Goal: Task Accomplishment & Management: Manage account settings

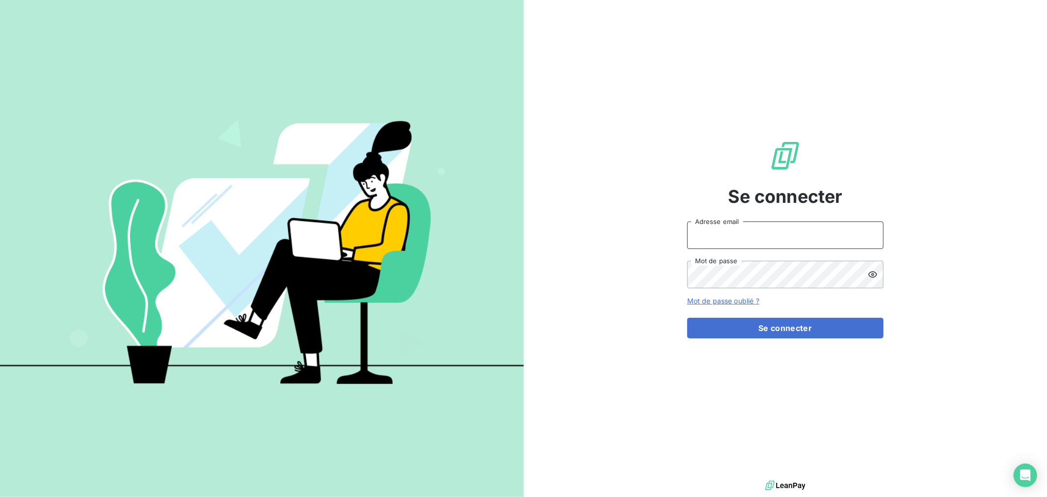
type input "[EMAIL_ADDRESS][DOMAIN_NAME]"
click at [754, 313] on form "[EMAIL_ADDRESS][DOMAIN_NAME] Adresse email Mot de passe Mot de passe oublié ? S…" at bounding box center [785, 279] width 196 height 117
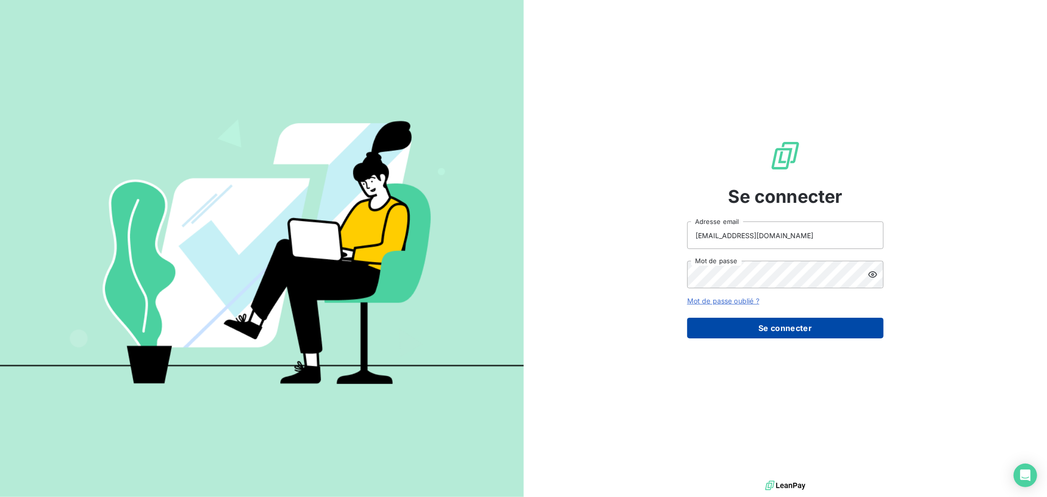
click at [756, 325] on button "Se connecter" at bounding box center [785, 328] width 196 height 21
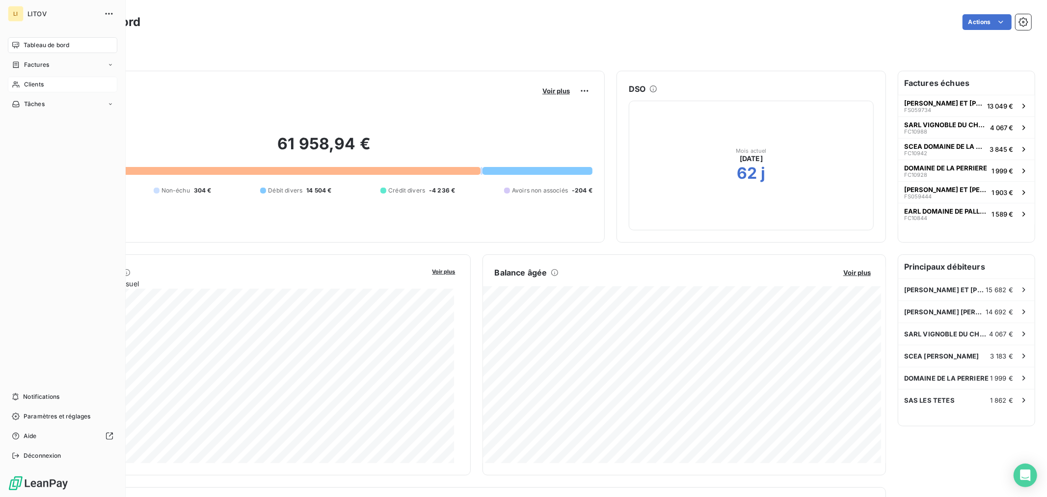
click at [41, 84] on span "Clients" at bounding box center [34, 84] width 20 height 9
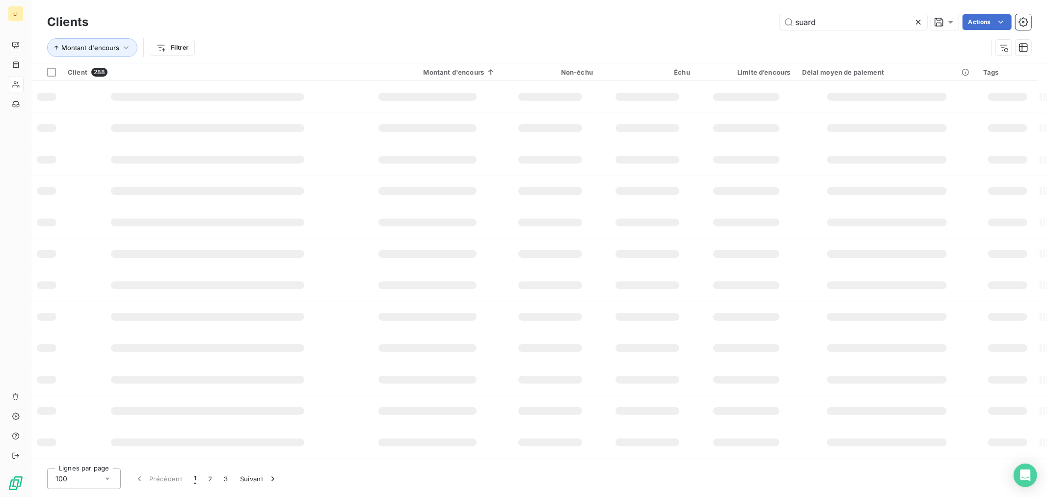
type input "suard"
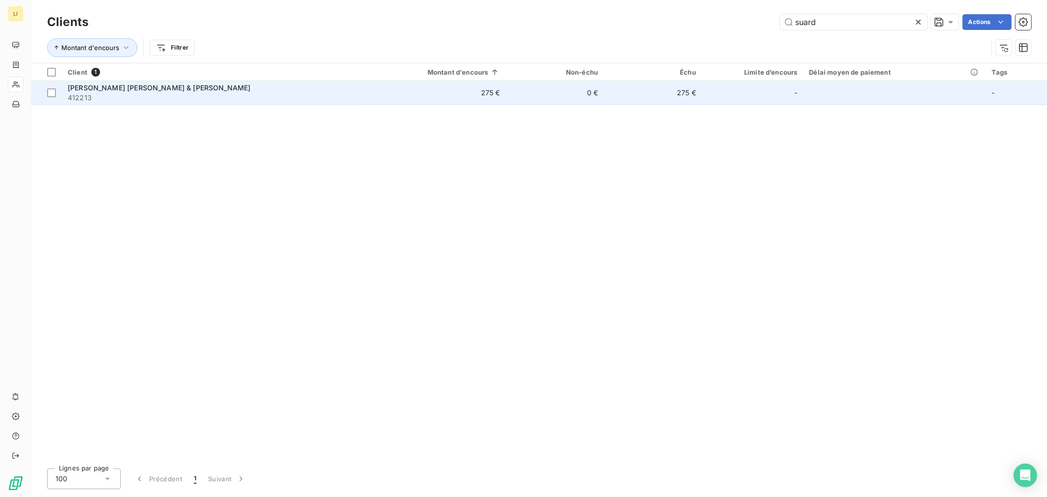
click at [134, 89] on span "[PERSON_NAME] [PERSON_NAME] & [PERSON_NAME]" at bounding box center [159, 87] width 183 height 8
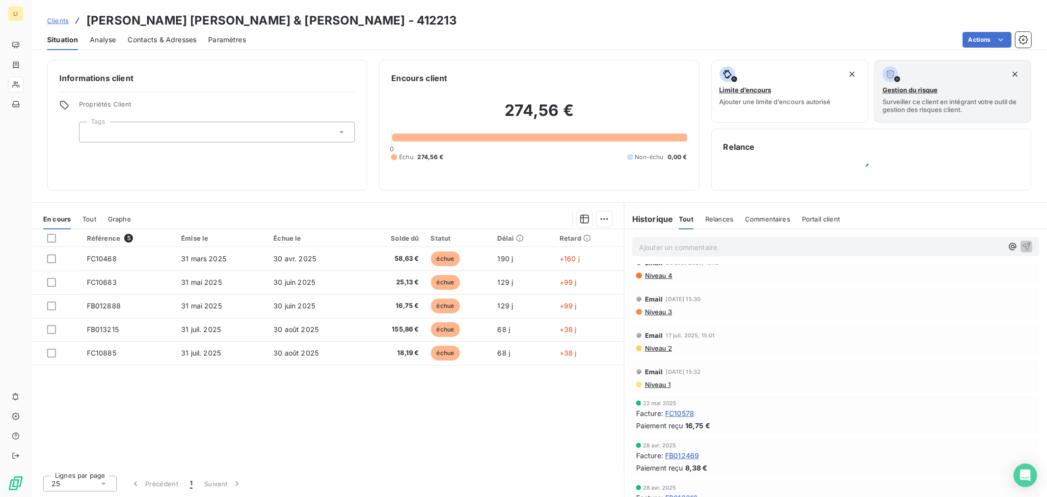
scroll to position [272, 0]
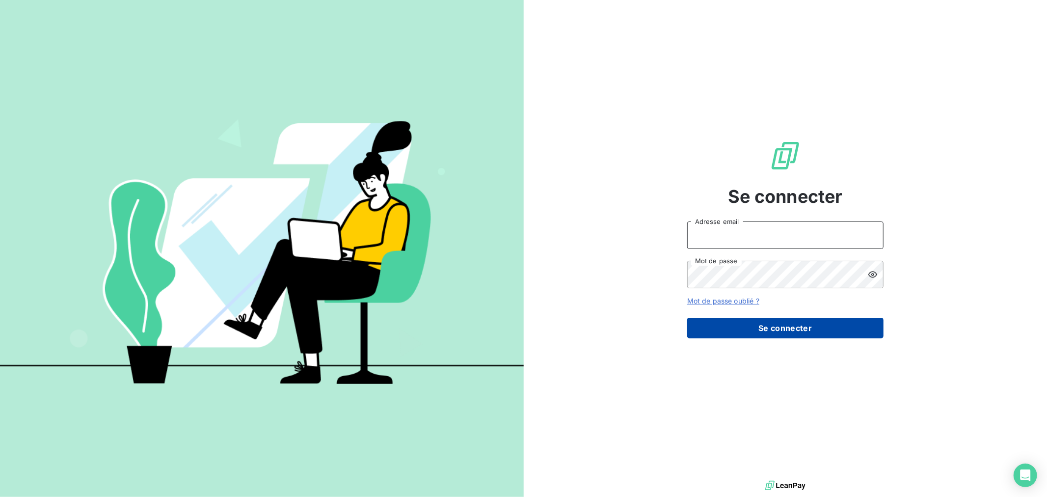
type input "[EMAIL_ADDRESS][DOMAIN_NAME]"
click at [752, 322] on button "Se connecter" at bounding box center [785, 328] width 196 height 21
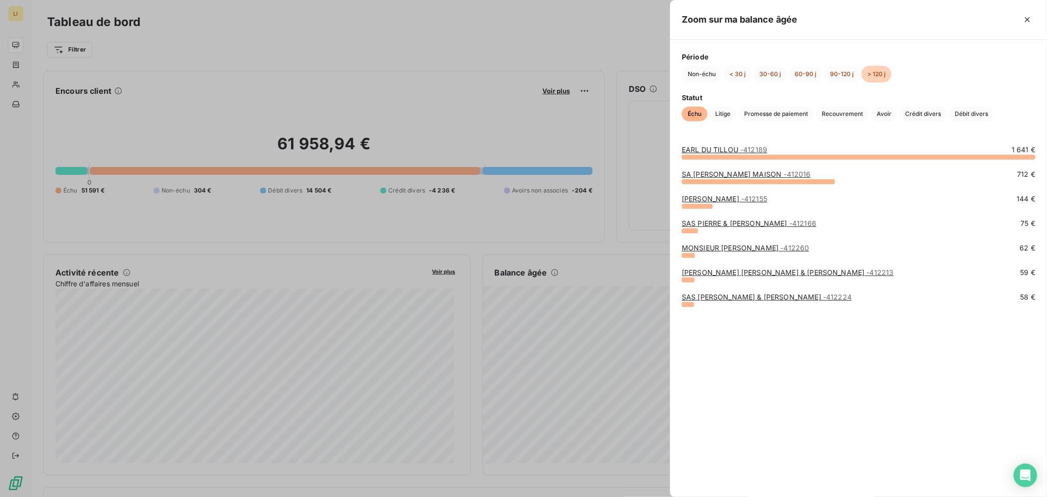
click at [634, 245] on div at bounding box center [523, 248] width 1047 height 497
click at [715, 200] on link "[PERSON_NAME] - 412155" at bounding box center [724, 198] width 85 height 8
click at [731, 222] on link "[PERSON_NAME] & [PERSON_NAME] - 412166" at bounding box center [749, 223] width 134 height 8
click at [695, 292] on link "SAS [PERSON_NAME] & [PERSON_NAME] - 412224" at bounding box center [767, 296] width 170 height 8
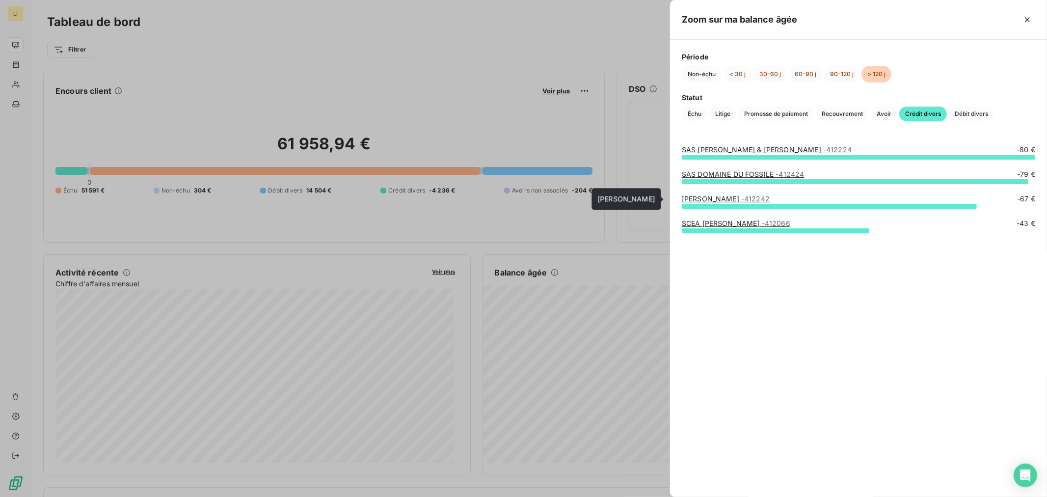
click at [705, 199] on link "[PERSON_NAME] - 412242" at bounding box center [726, 198] width 88 height 8
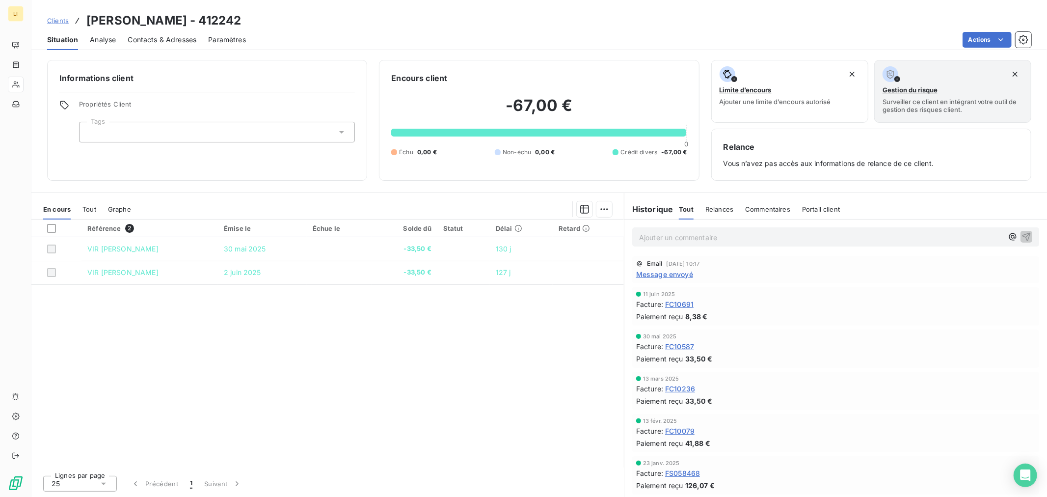
click at [674, 344] on span "FC10587" at bounding box center [679, 346] width 29 height 10
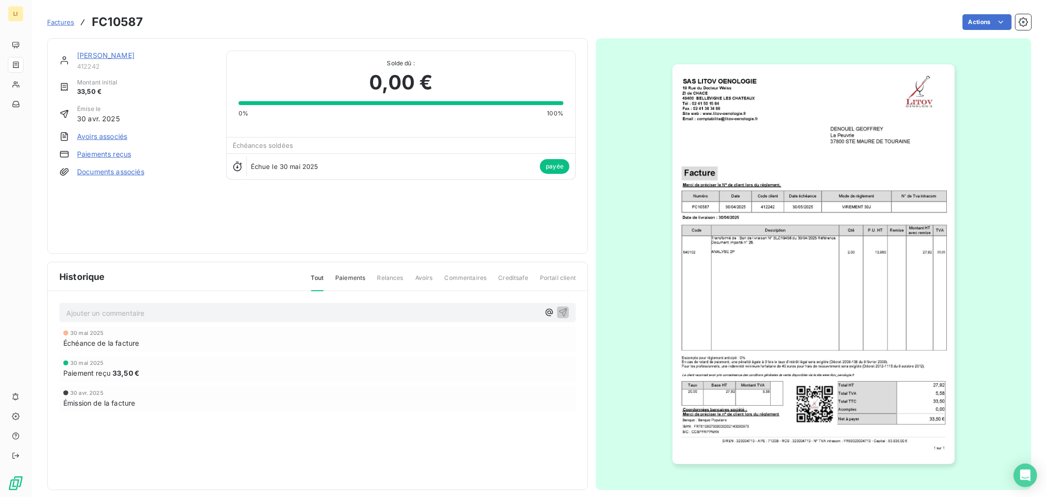
drag, startPoint x: 581, startPoint y: 339, endPoint x: 550, endPoint y: 335, distance: 31.2
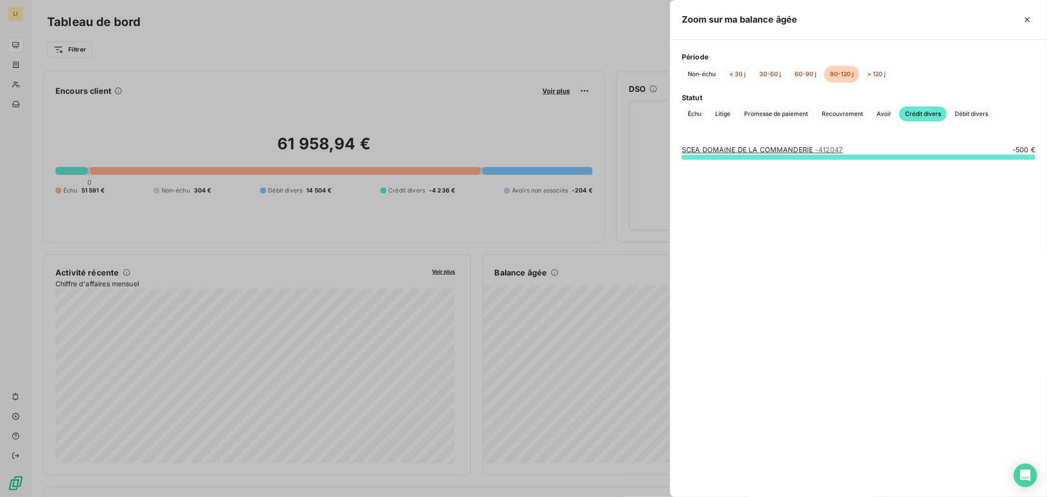
click at [623, 316] on div at bounding box center [523, 248] width 1047 height 497
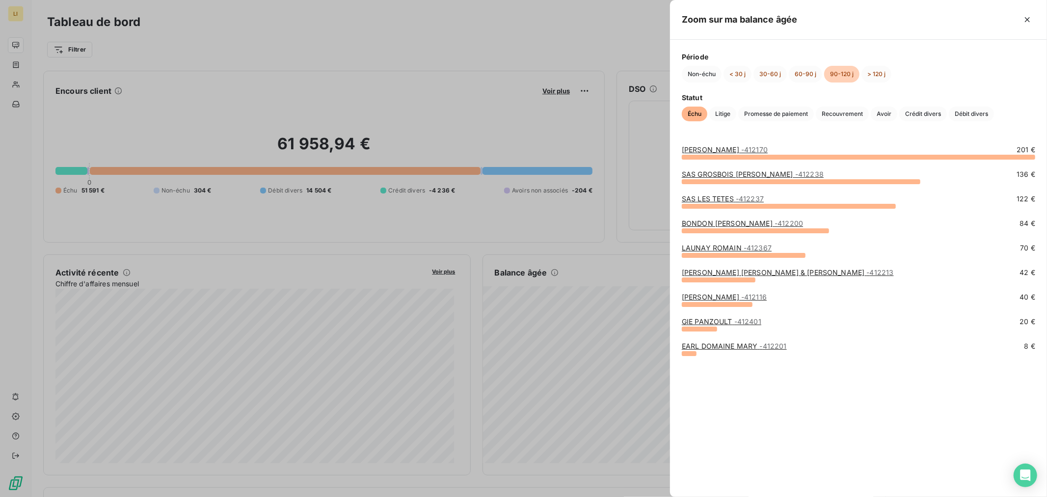
click at [632, 264] on div at bounding box center [523, 248] width 1047 height 497
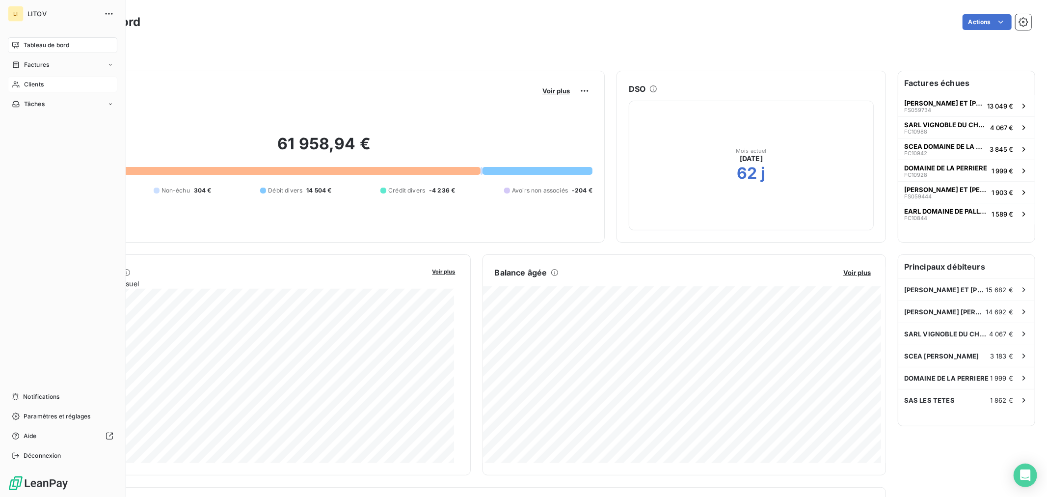
click at [41, 82] on span "Clients" at bounding box center [34, 84] width 20 height 9
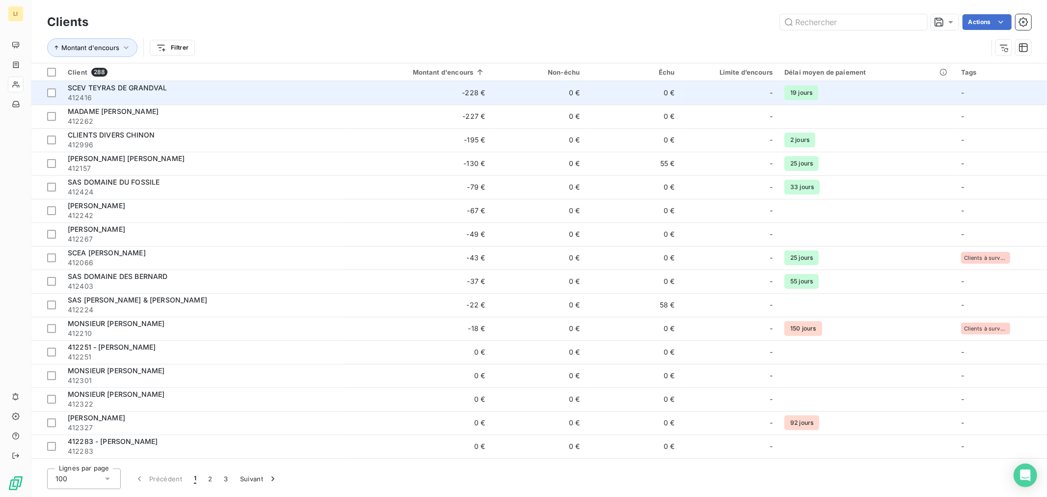
click at [507, 90] on td "0 €" at bounding box center [538, 93] width 95 height 24
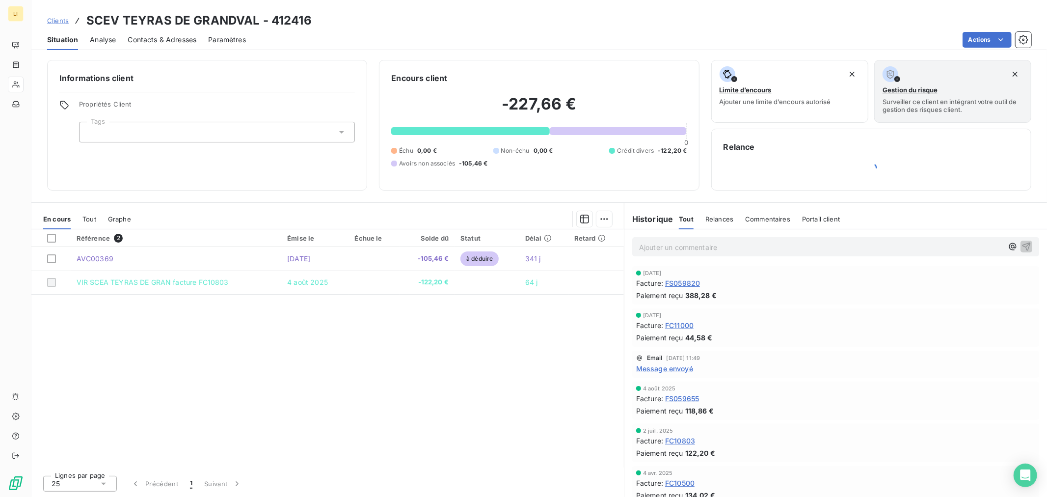
click at [650, 371] on span "Message envoyé" at bounding box center [664, 368] width 57 height 10
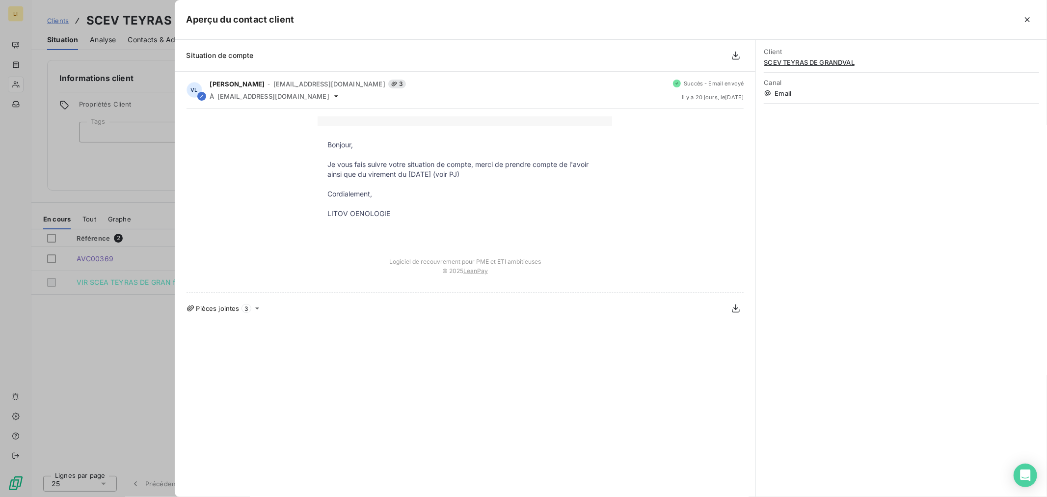
click at [82, 362] on div at bounding box center [523, 248] width 1047 height 497
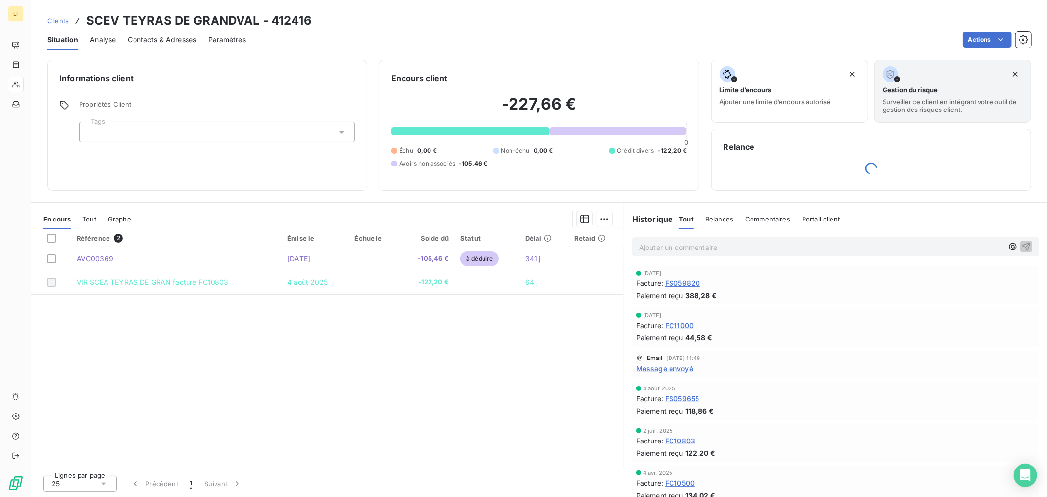
click at [681, 365] on span "Message envoyé" at bounding box center [664, 368] width 57 height 10
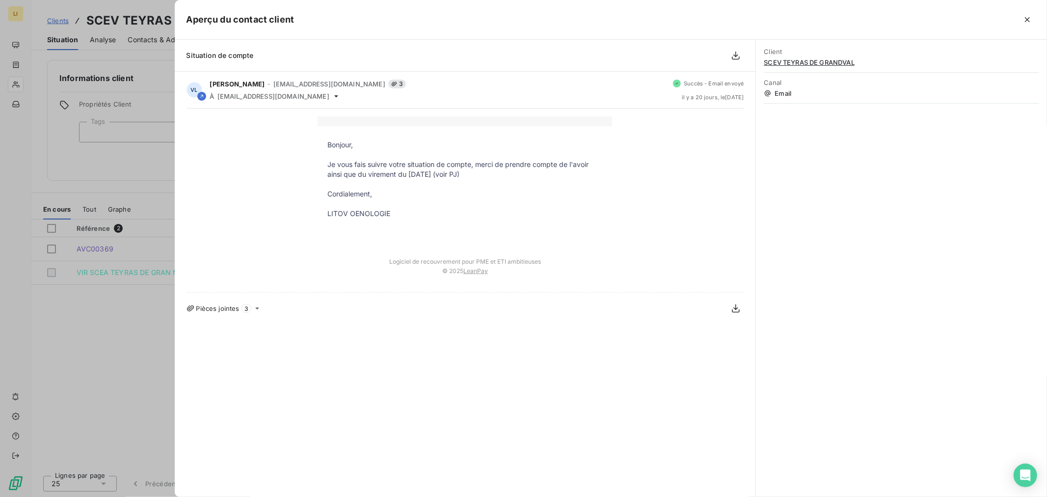
click at [111, 363] on div at bounding box center [523, 248] width 1047 height 497
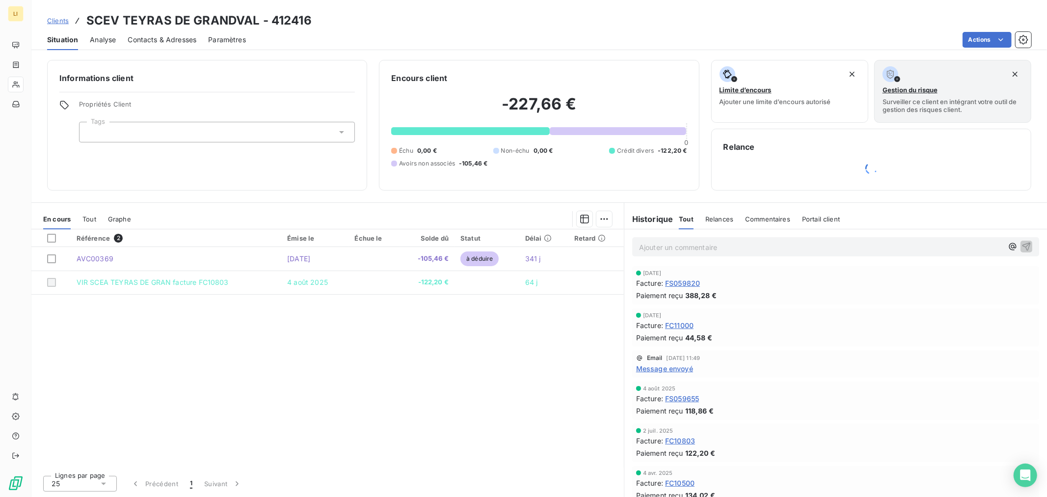
click at [659, 363] on span "Message envoyé" at bounding box center [664, 368] width 57 height 10
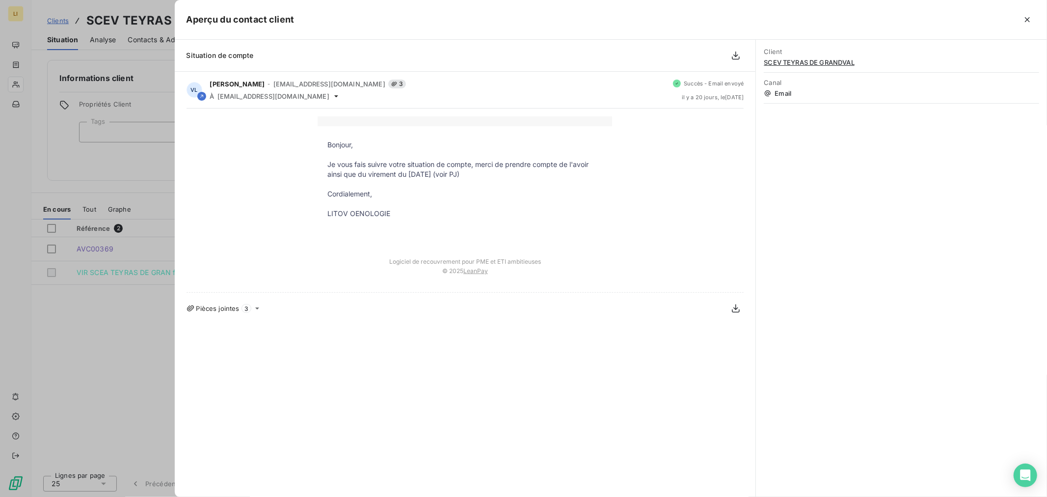
click at [87, 373] on div at bounding box center [523, 248] width 1047 height 497
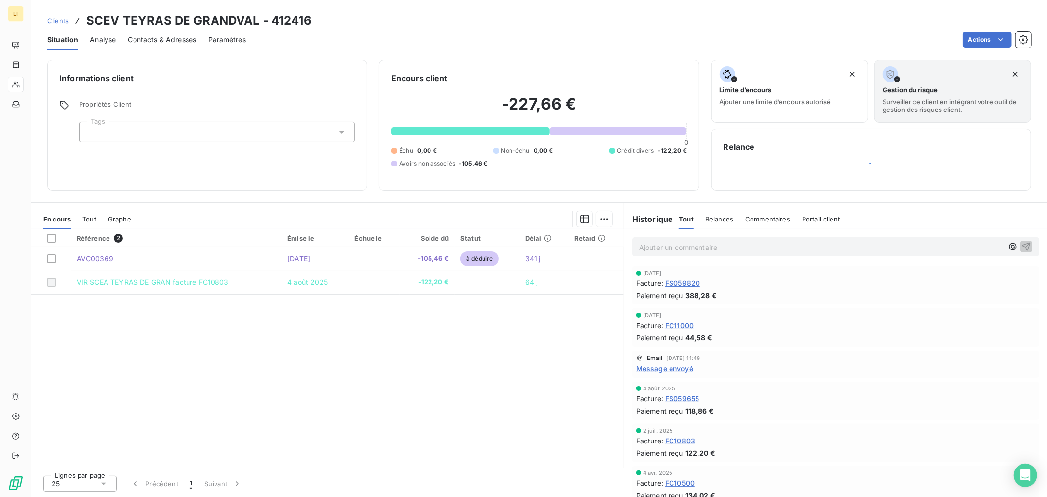
click at [756, 393] on div "[DATE] Facture : FS059655 Paiement reçu 118,86 €" at bounding box center [835, 400] width 399 height 30
click at [547, 438] on div "Référence 2 Émise le Échue le Solde dû Statut Délai Retard AVC00369 [DATE] -105…" at bounding box center [327, 348] width 592 height 238
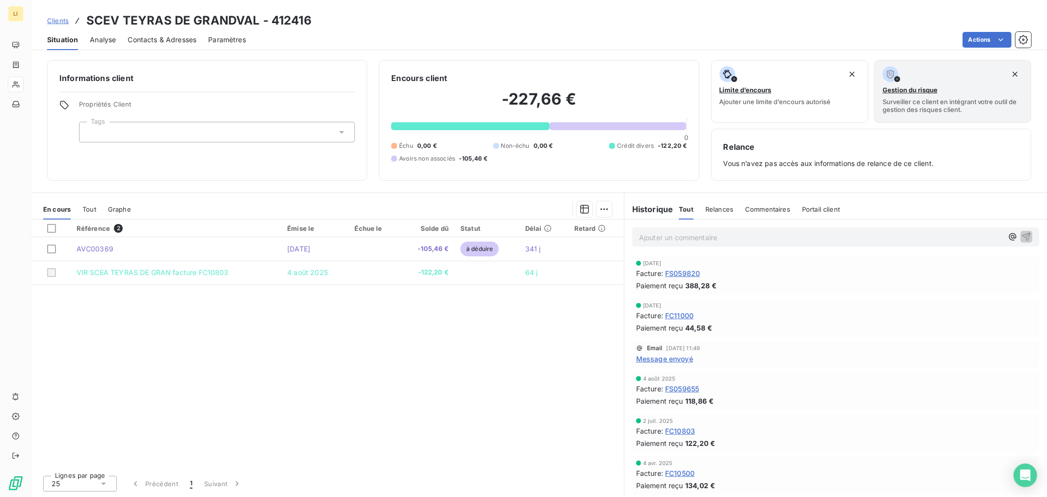
click at [673, 354] on span "Message envoyé" at bounding box center [664, 358] width 57 height 10
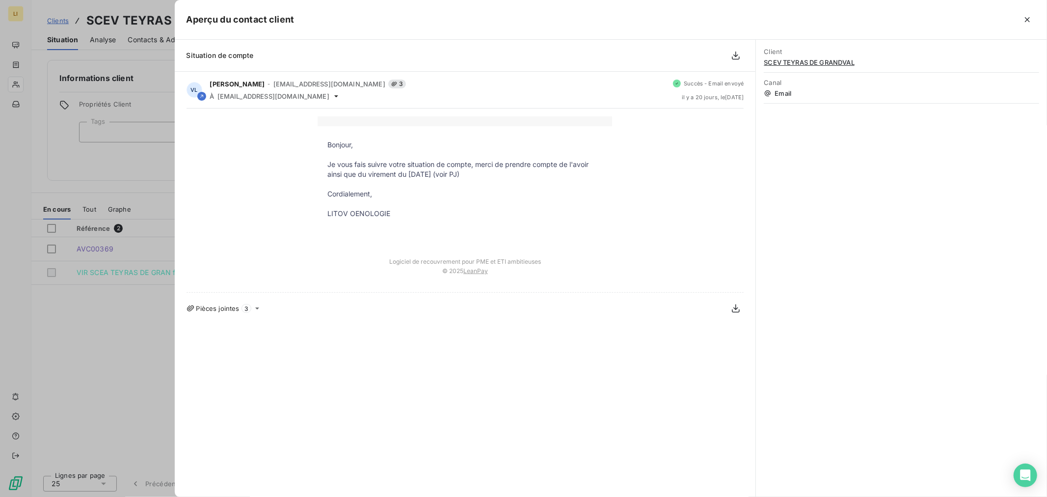
click at [119, 367] on div at bounding box center [523, 248] width 1047 height 497
